Goal: Task Accomplishment & Management: Use online tool/utility

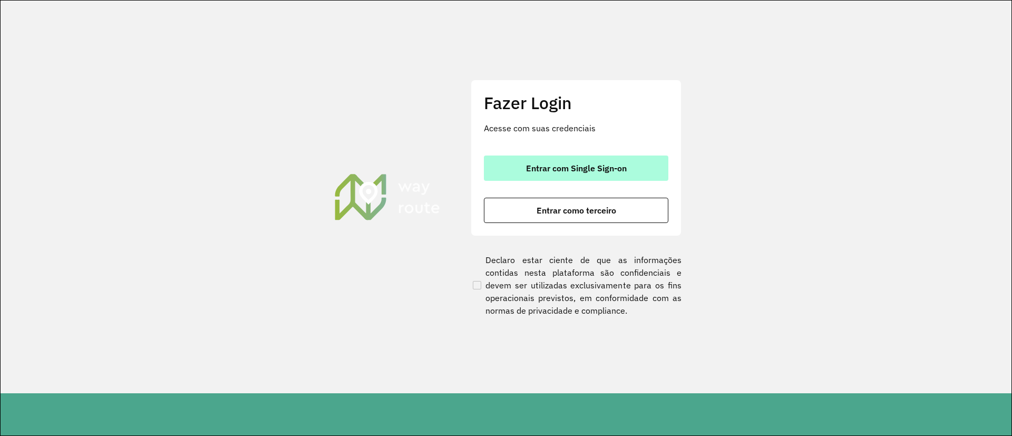
click at [529, 170] on span "Entrar com Single Sign-on" at bounding box center [576, 168] width 101 height 8
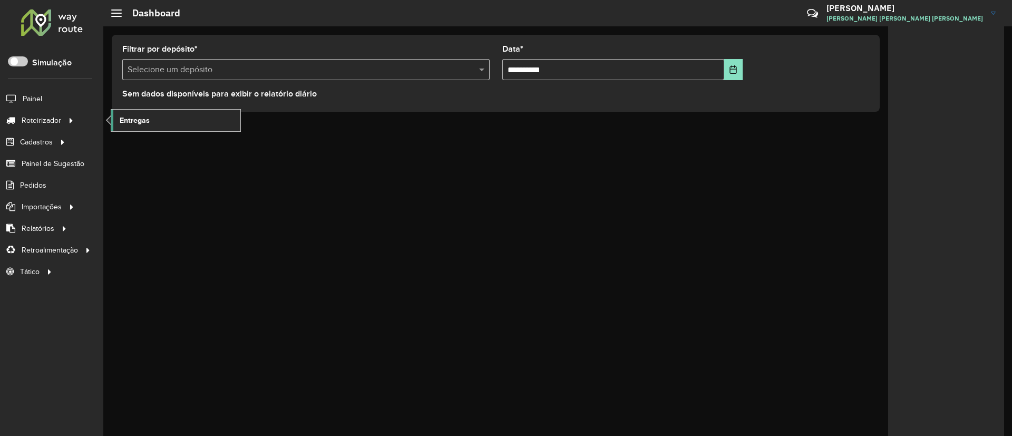
click at [163, 122] on link "Entregas" at bounding box center [175, 120] width 129 height 21
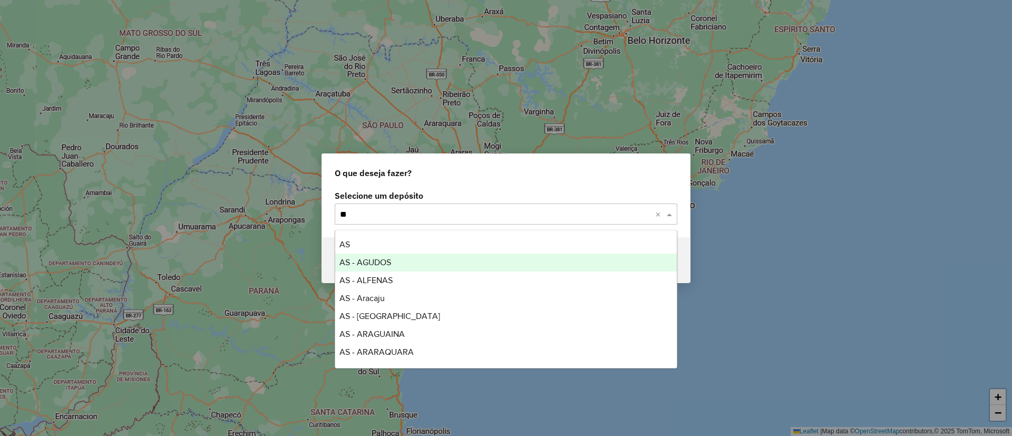
type input "***"
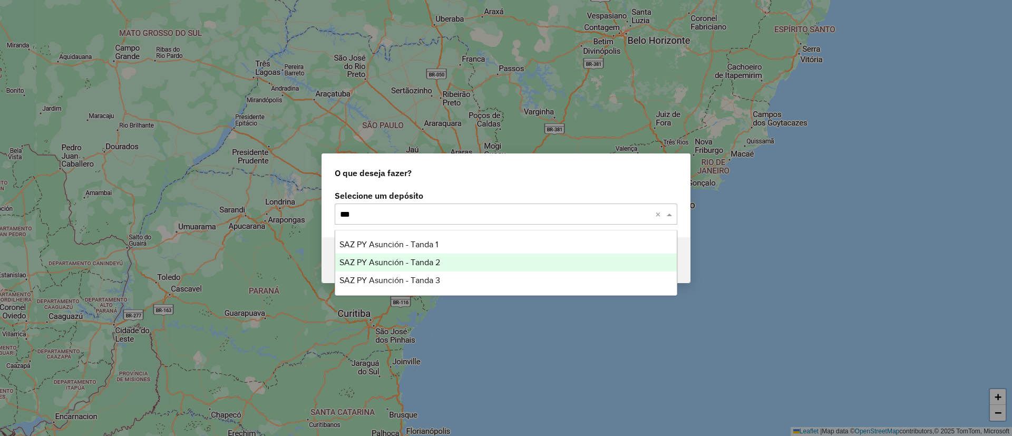
click at [471, 265] on div "SAZ PY Asunción - Tanda 2" at bounding box center [506, 263] width 342 height 18
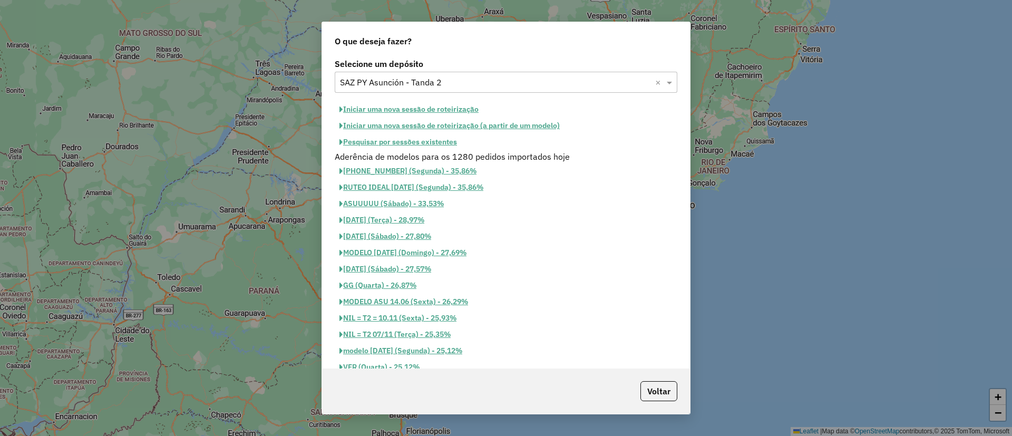
click at [452, 144] on button "Pesquisar por sessões existentes" at bounding box center [398, 142] width 127 height 16
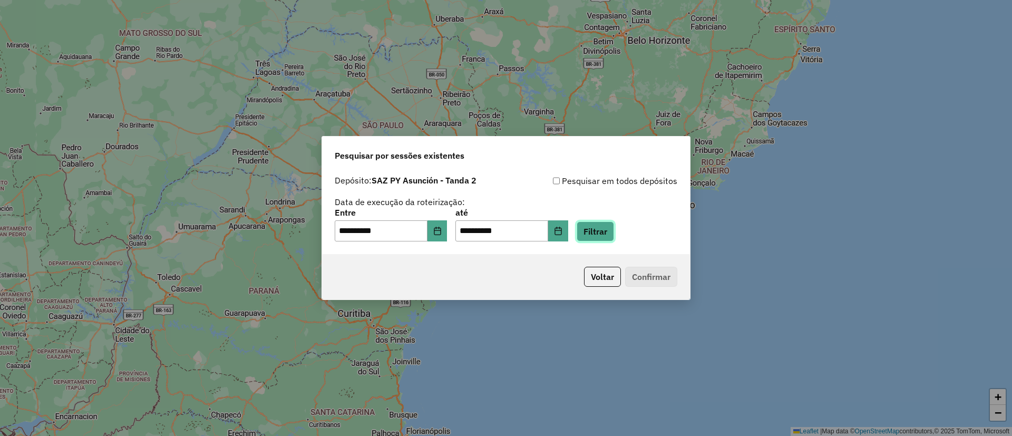
click at [607, 230] on button "Filtrar" at bounding box center [595, 231] width 37 height 20
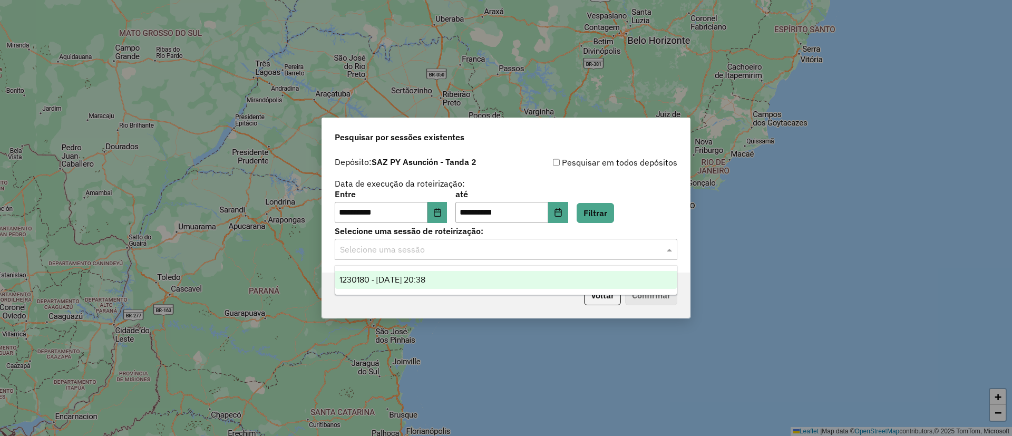
click at [530, 252] on input "text" at bounding box center [495, 250] width 311 height 13
click at [615, 276] on div "1230180 - 15/08/2025 20:38" at bounding box center [506, 280] width 342 height 18
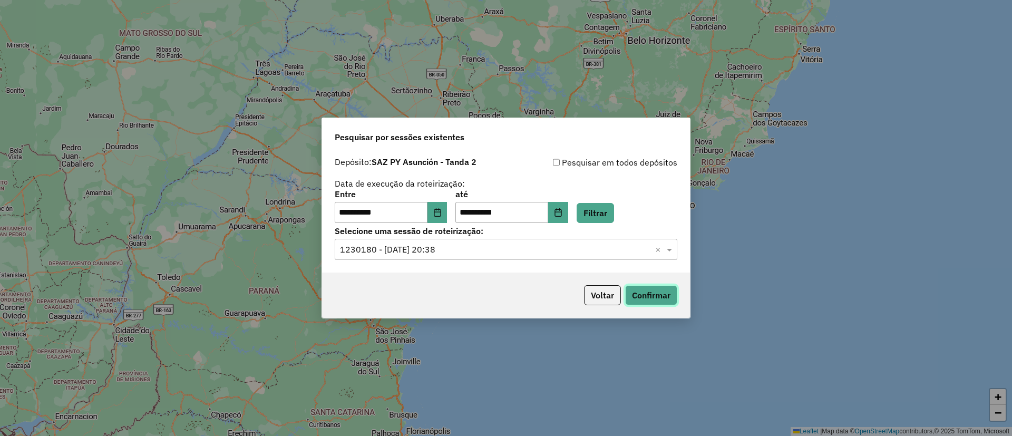
click at [644, 296] on button "Confirmar" at bounding box center [651, 295] width 52 height 20
click at [593, 295] on button "Voltar" at bounding box center [602, 295] width 37 height 20
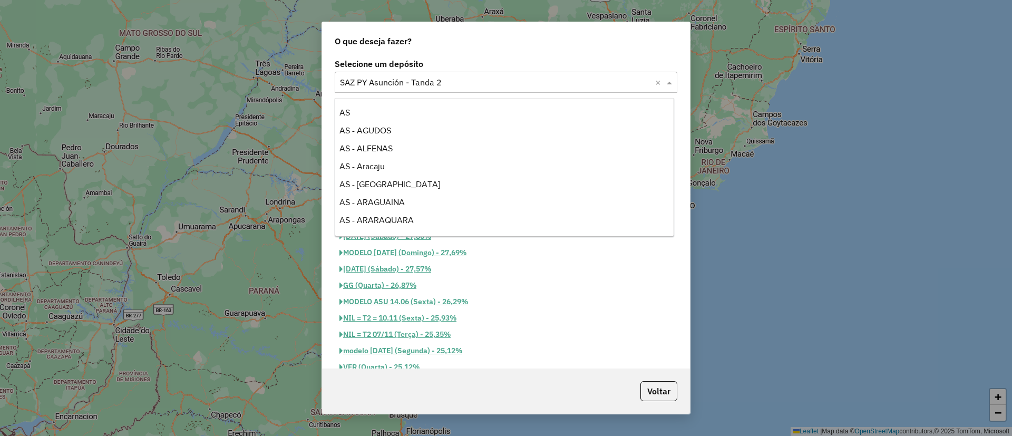
scroll to position [4893, 0]
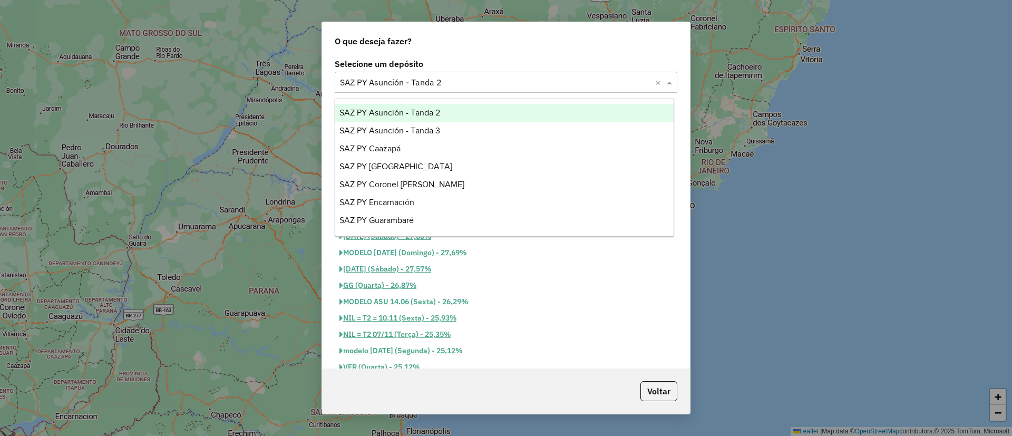
click at [481, 84] on input "text" at bounding box center [495, 82] width 311 height 13
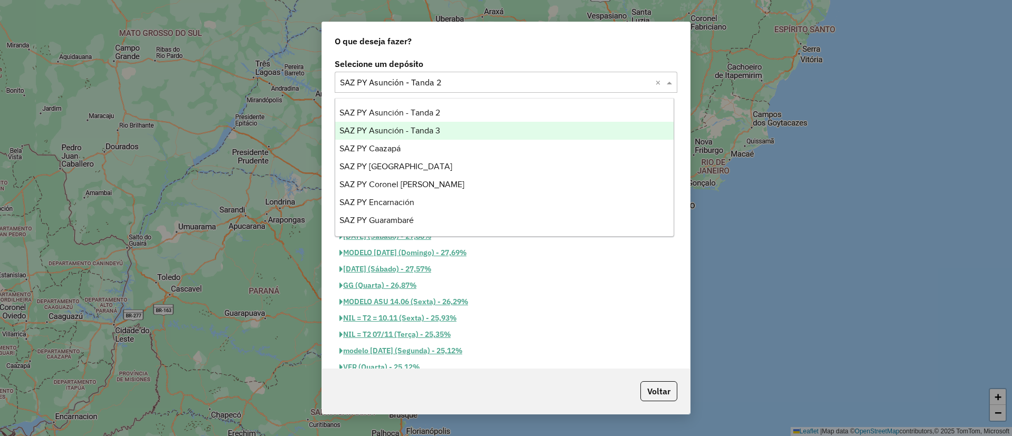
click at [445, 128] on div "SAZ PY Asunción - Tanda 3" at bounding box center [504, 131] width 338 height 18
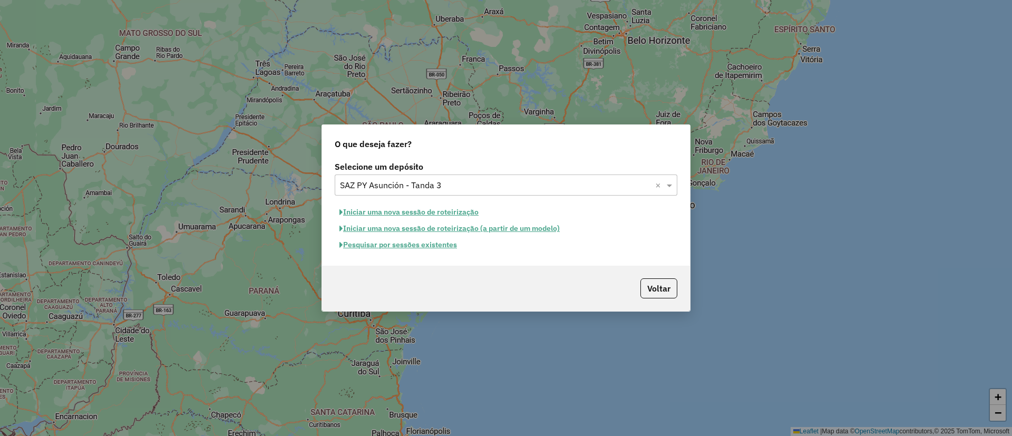
click at [437, 249] on button "Pesquisar por sessões existentes" at bounding box center [398, 245] width 127 height 16
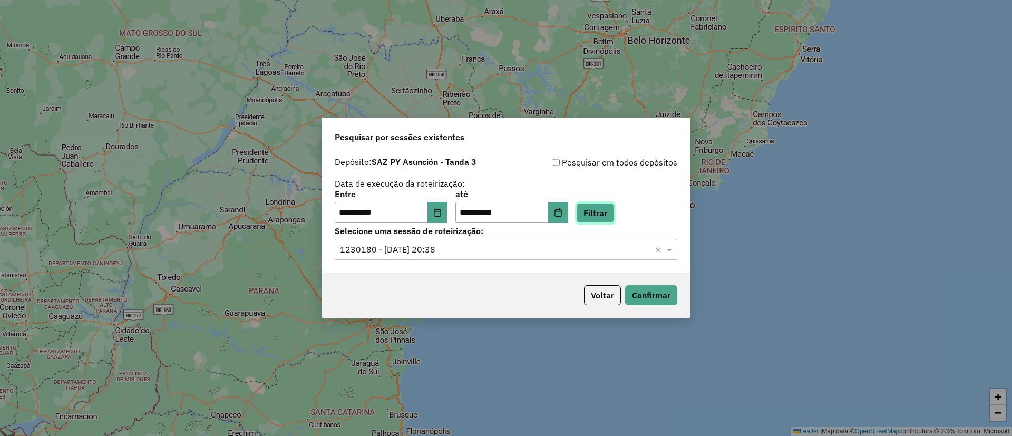
click at [614, 211] on button "Filtrar" at bounding box center [595, 213] width 37 height 20
click at [589, 225] on label "Selecione uma sessão de roteirização:" at bounding box center [506, 231] width 343 height 13
click at [568, 220] on button "Choose Date" at bounding box center [558, 212] width 20 height 21
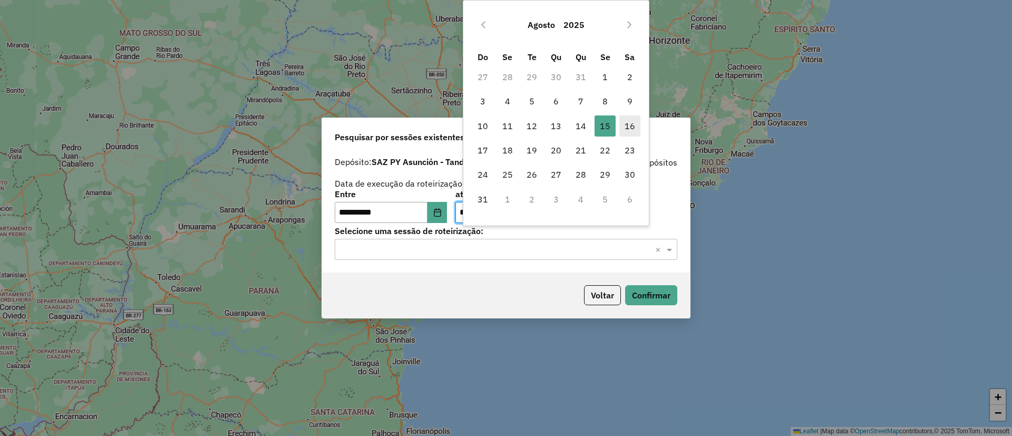
click at [633, 133] on span "16" at bounding box center [629, 125] width 21 height 21
type input "**********"
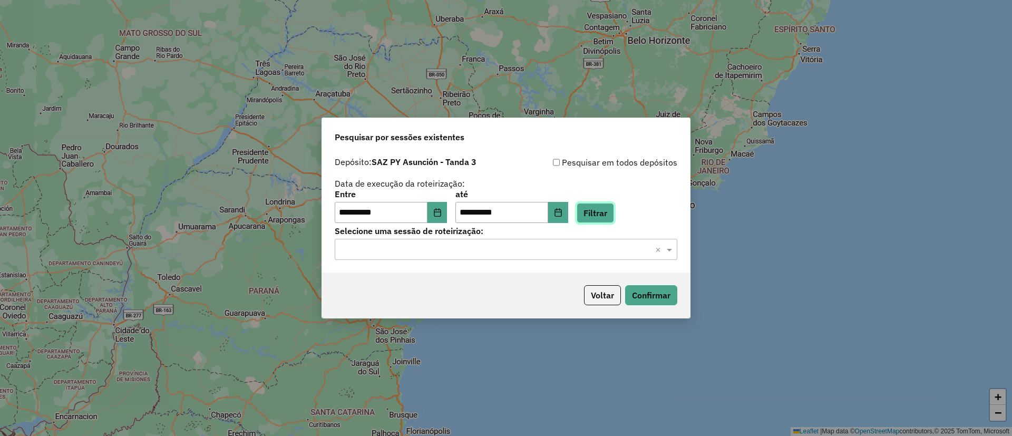
click at [614, 215] on button "Filtrar" at bounding box center [595, 213] width 37 height 20
drag, startPoint x: 577, startPoint y: 236, endPoint x: 572, endPoint y: 247, distance: 12.5
click at [572, 247] on div "Selecione uma sessão de roteirização: Selecione uma sessão × ×" at bounding box center [506, 243] width 343 height 33
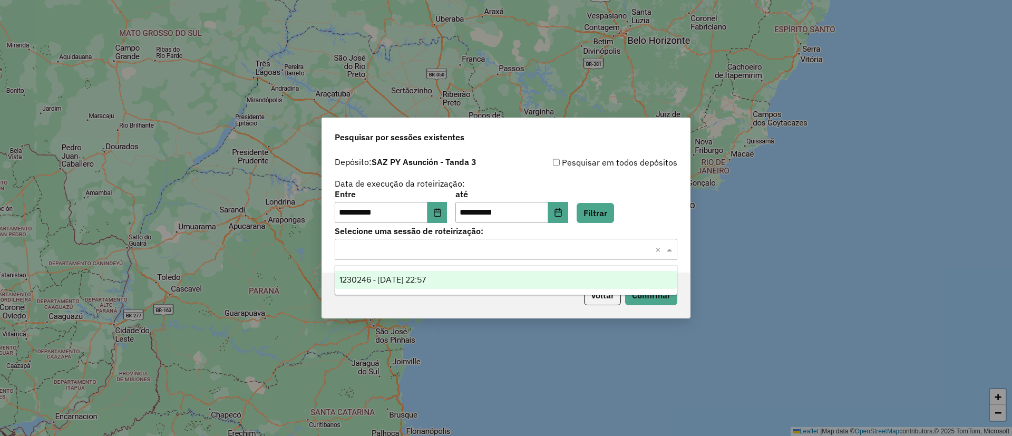
click at [572, 247] on input "text" at bounding box center [495, 250] width 311 height 13
click at [519, 277] on div "1230246 - 15/08/2025 22:57" at bounding box center [506, 280] width 342 height 18
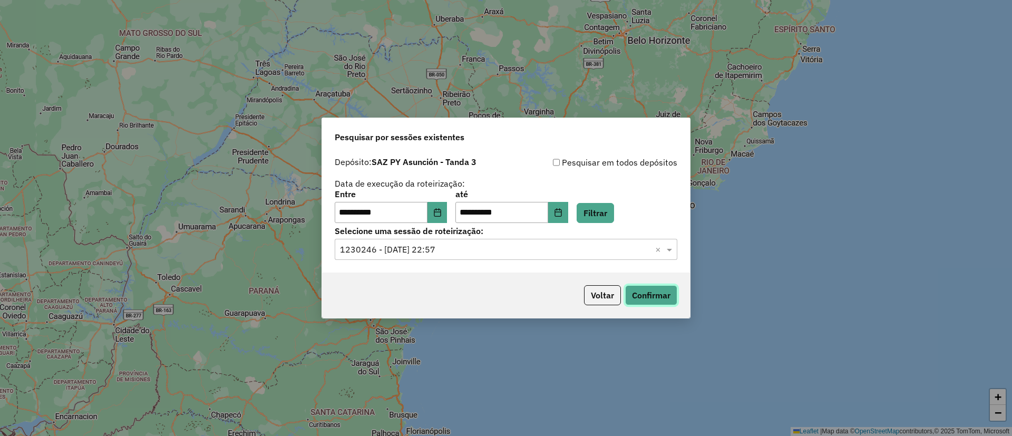
click at [639, 296] on button "Confirmar" at bounding box center [651, 295] width 52 height 20
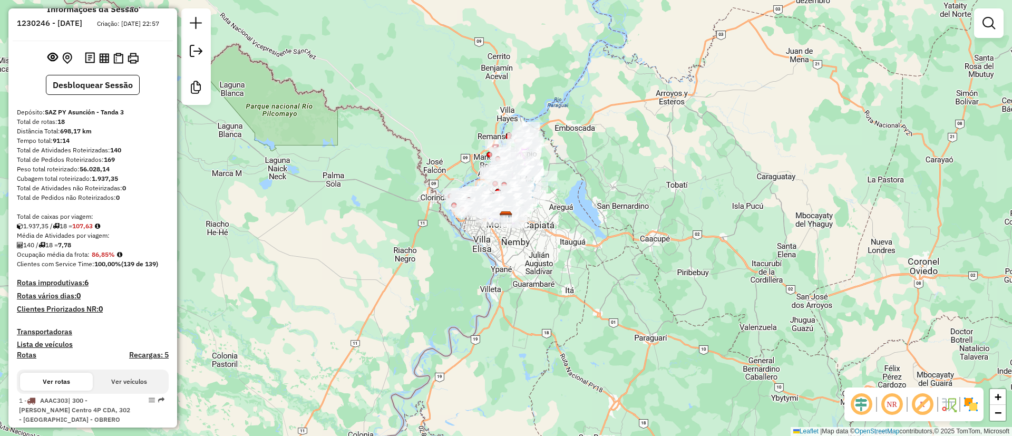
scroll to position [17, 0]
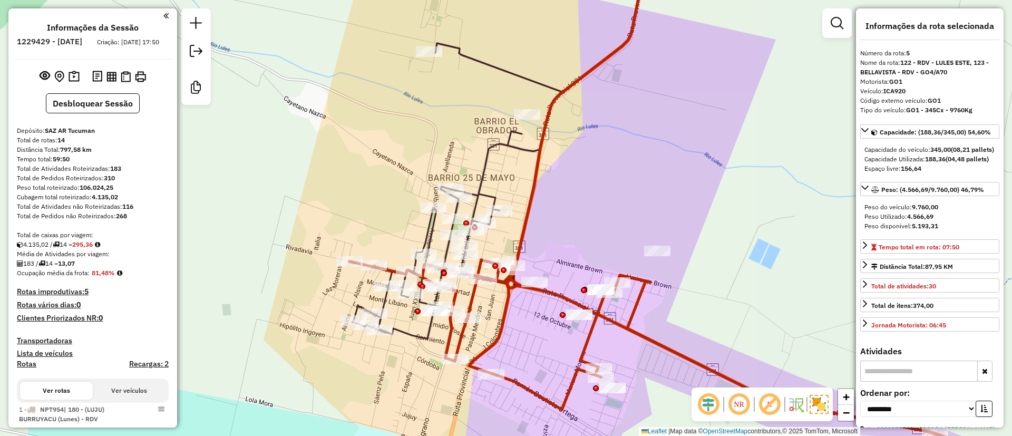
select select "**********"
